Goal: Ask a question

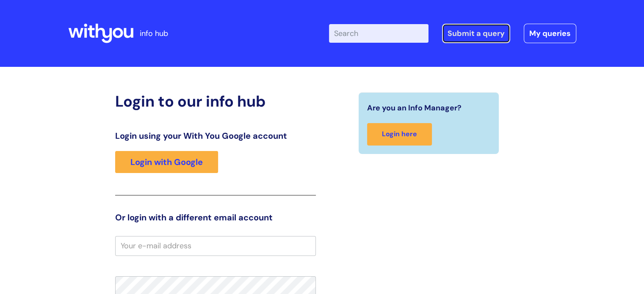
click at [472, 37] on link "Submit a query" at bounding box center [476, 33] width 68 height 19
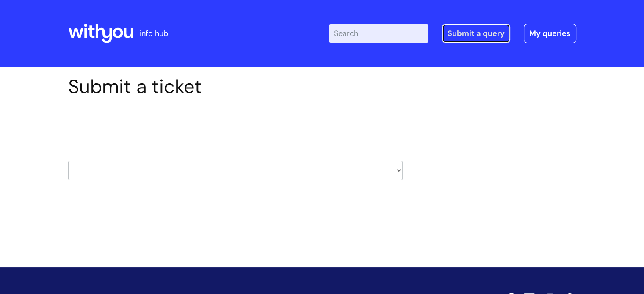
click at [475, 32] on link "Submit a query" at bounding box center [476, 33] width 68 height 19
click at [398, 171] on select "HR / People IT and Support Clinical Drug Alerts Finance Accounts Data Support T…" at bounding box center [235, 170] width 334 height 19
click at [534, 123] on div "Submit a ticket Select issue type HR / People IT and Support Clinical Drug Aler…" at bounding box center [322, 140] width 520 height 131
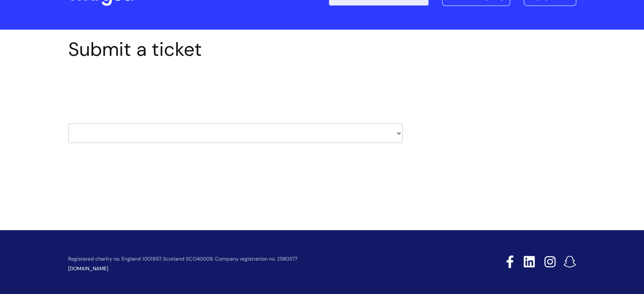
scroll to position [41, 0]
